Goal: Understand site structure: Grasp the organization and layout of the website

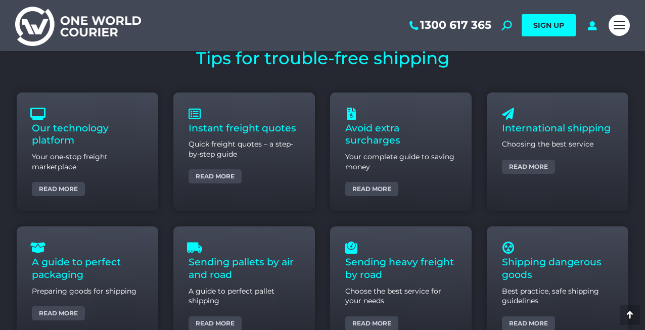
scroll to position [3710, 0]
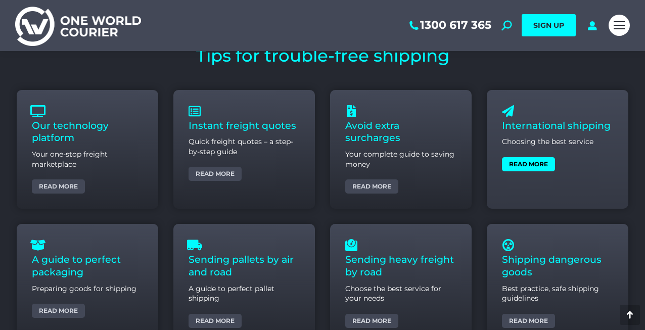
click at [518, 162] on link "Read more" at bounding box center [528, 164] width 53 height 14
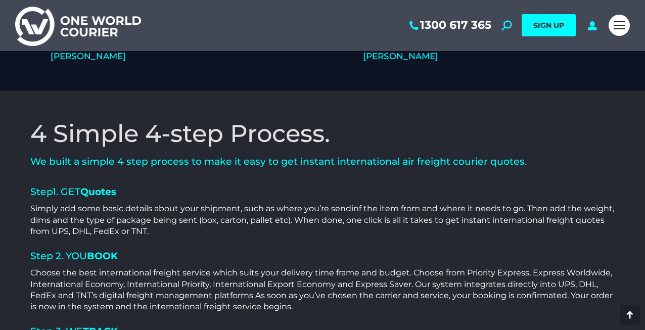
scroll to position [1339, 0]
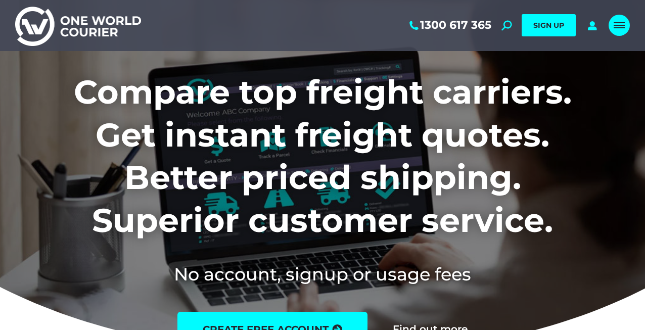
click at [616, 23] on span "Mobile menu icon" at bounding box center [618, 22] width 11 height 1
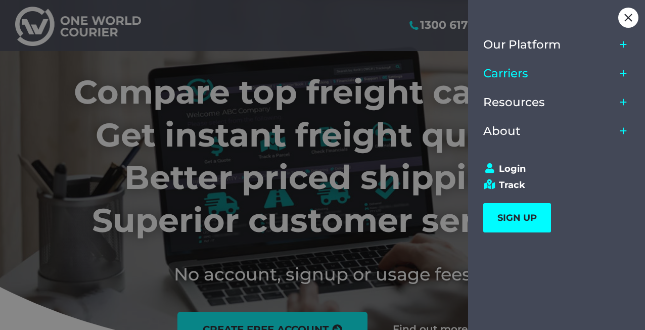
click at [539, 74] on link "Carriers" at bounding box center [549, 73] width 132 height 29
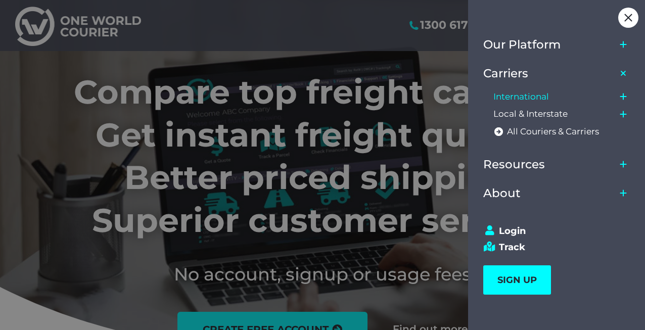
click at [539, 98] on span "International" at bounding box center [521, 96] width 56 height 11
